Goal: Contribute content

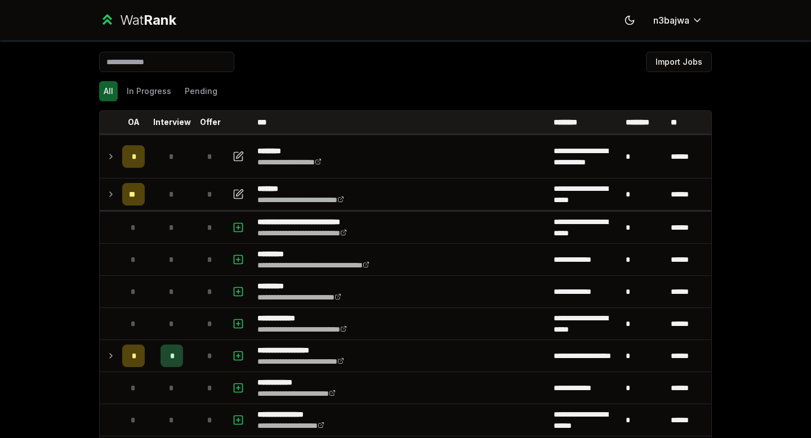
scroll to position [818, 0]
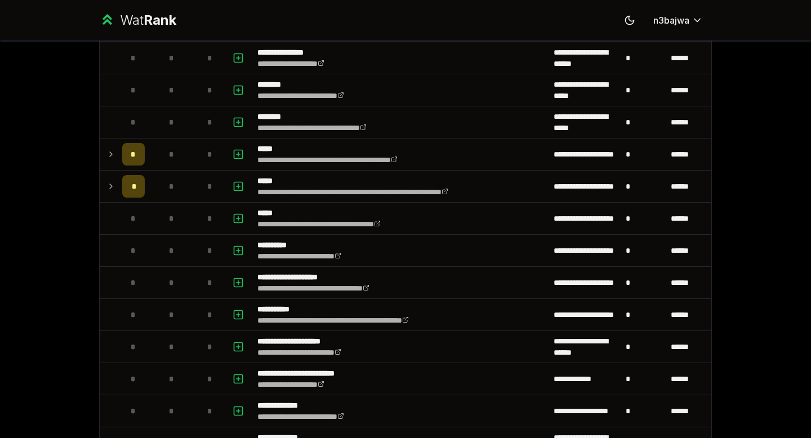
scroll to position [398, 0]
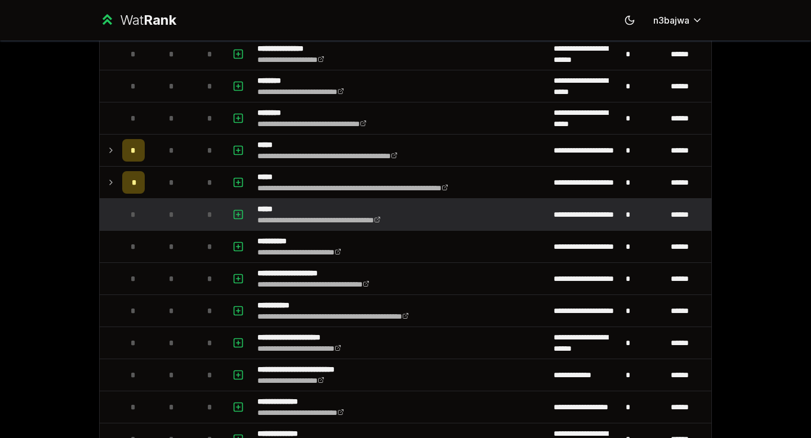
click at [133, 215] on span "*" at bounding box center [133, 214] width 5 height 11
click at [238, 216] on icon "button" at bounding box center [237, 215] width 11 height 14
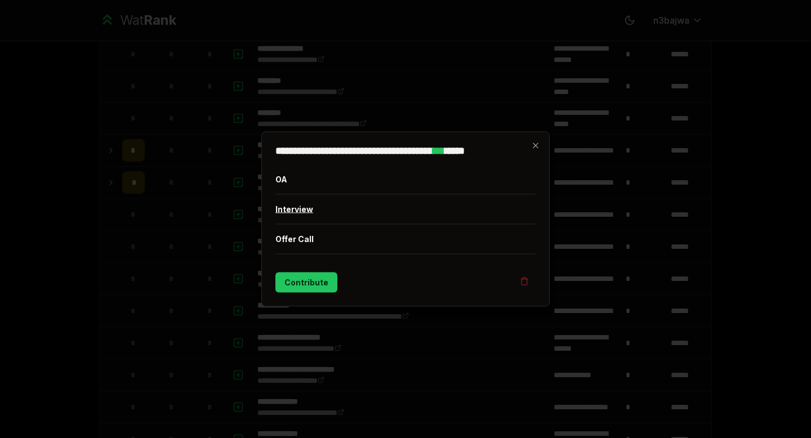
click at [304, 211] on button "Interview" at bounding box center [405, 209] width 260 height 29
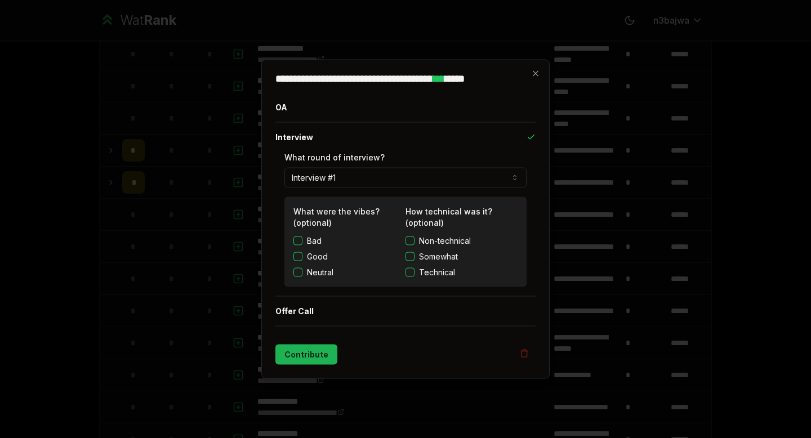
click at [300, 352] on button "Contribute" at bounding box center [306, 355] width 62 height 20
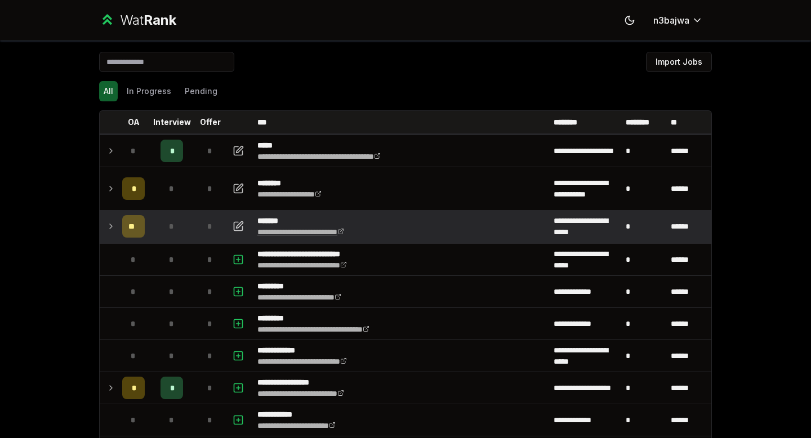
scroll to position [1214, 0]
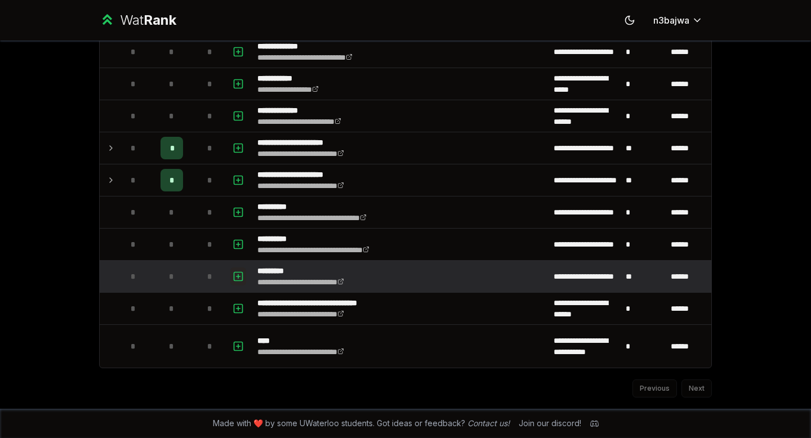
click at [237, 280] on icon "button" at bounding box center [237, 277] width 11 height 14
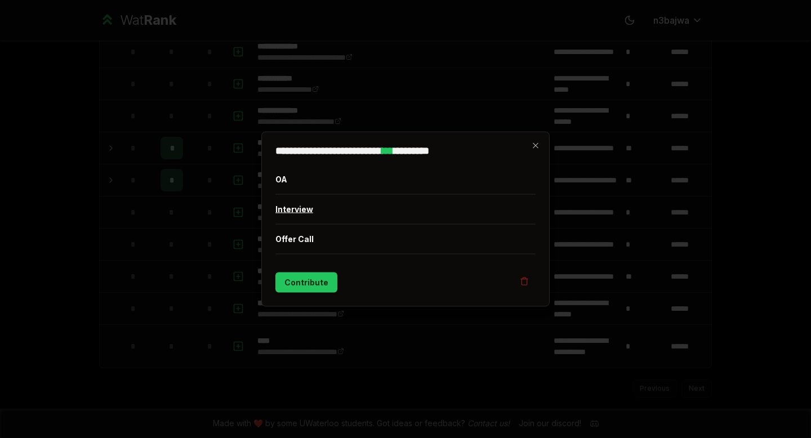
click at [302, 212] on button "Interview" at bounding box center [405, 209] width 260 height 29
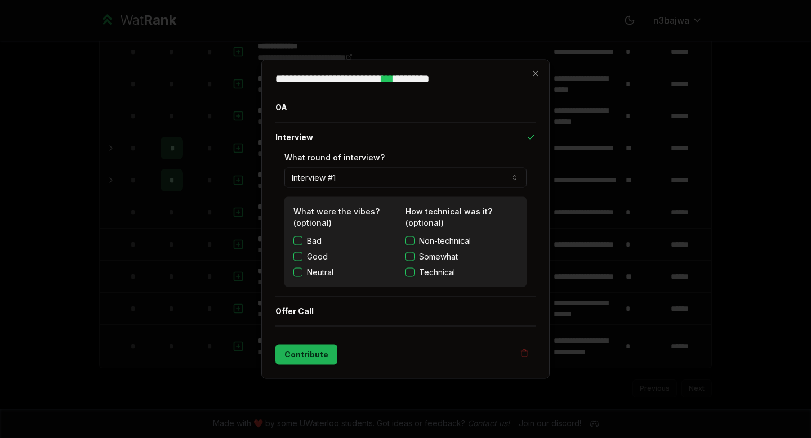
click at [306, 356] on button "Contribute" at bounding box center [306, 355] width 62 height 20
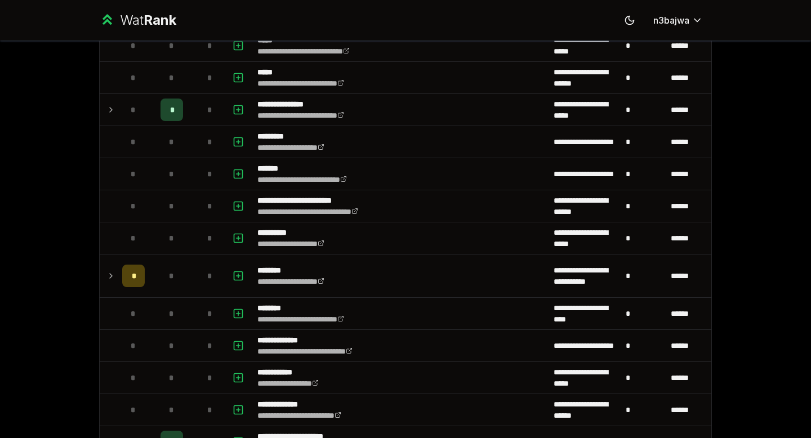
scroll to position [960, 0]
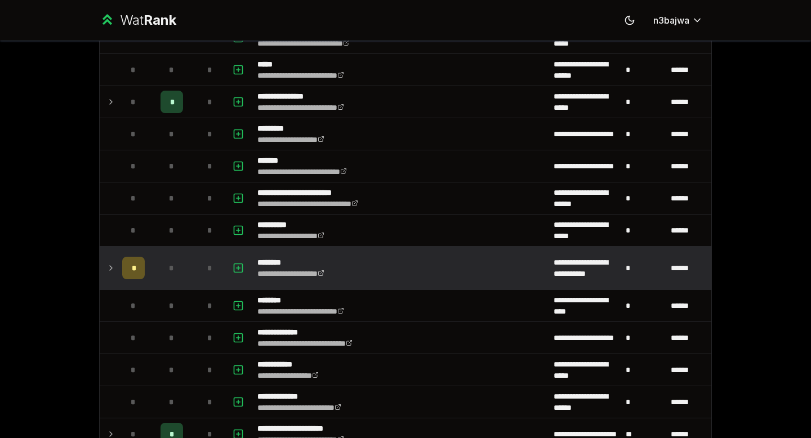
click at [136, 266] on div "*" at bounding box center [133, 268] width 23 height 23
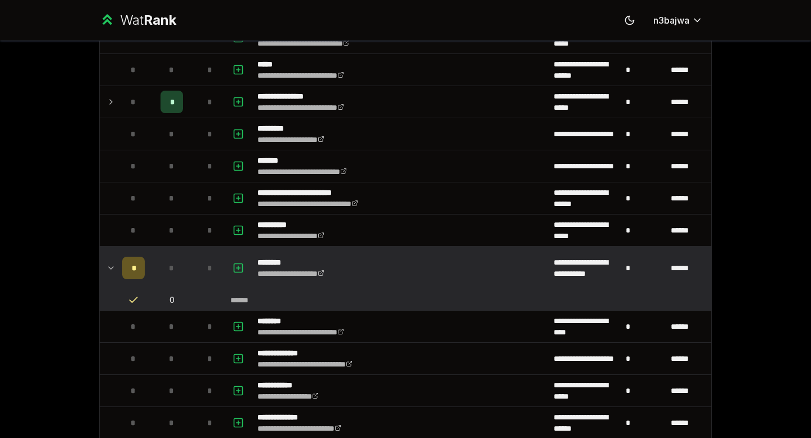
click at [282, 261] on p "********" at bounding box center [301, 262] width 89 height 11
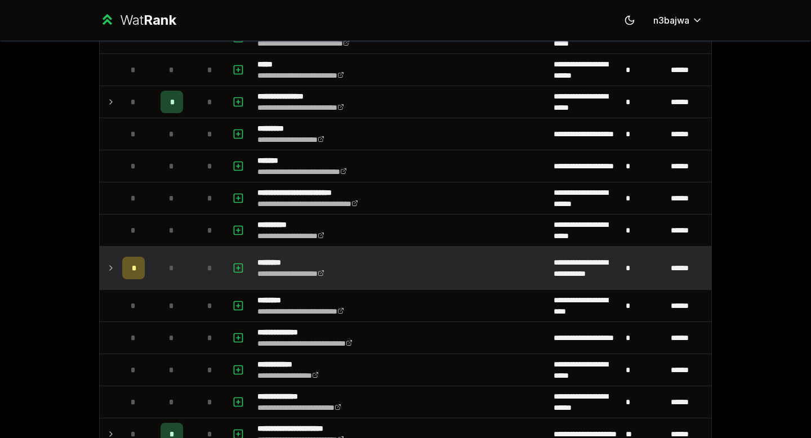
click at [238, 267] on icon "button" at bounding box center [238, 268] width 0 height 4
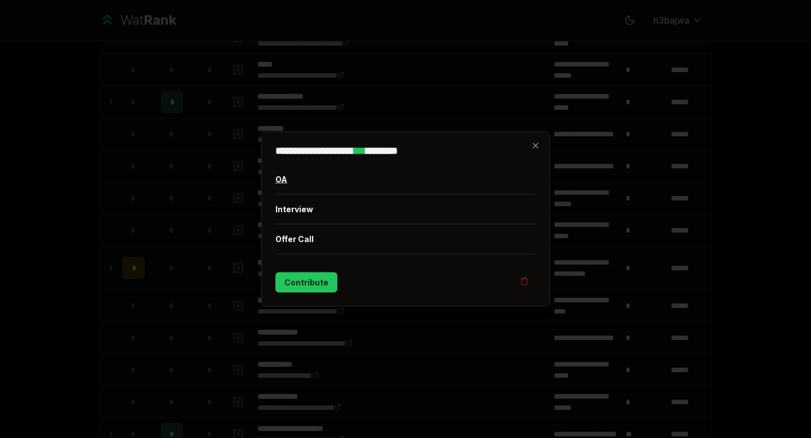
click at [285, 182] on button "OA" at bounding box center [405, 179] width 260 height 29
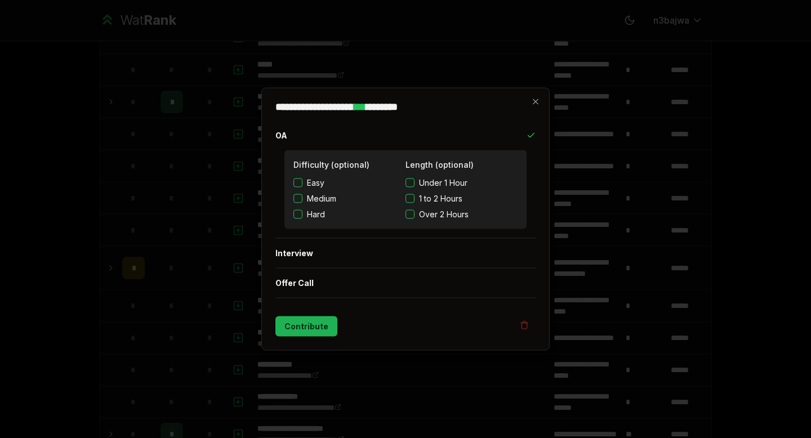
click at [308, 325] on button "Contribute" at bounding box center [306, 326] width 62 height 20
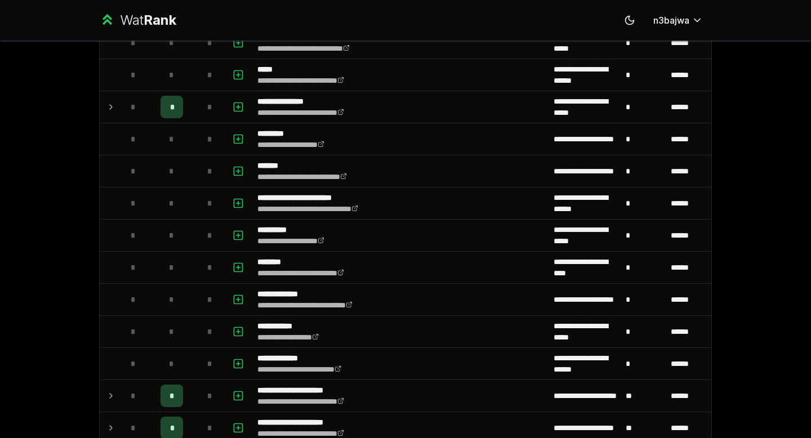
scroll to position [996, 0]
